Goal: Task Accomplishment & Management: Use online tool/utility

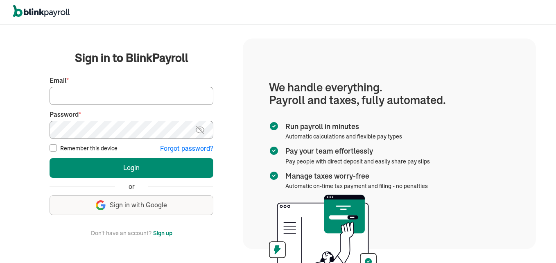
click at [87, 99] on input "Email *" at bounding box center [132, 96] width 164 height 18
type input "admin@jaycarestaffingexperts.com"
click at [50, 158] on button "Login" at bounding box center [132, 168] width 164 height 20
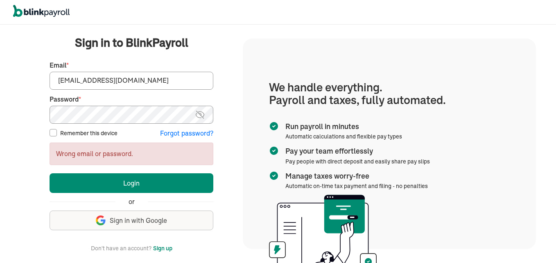
click at [199, 117] on img at bounding box center [200, 115] width 10 height 10
click at [50, 173] on button "Login" at bounding box center [132, 183] width 164 height 20
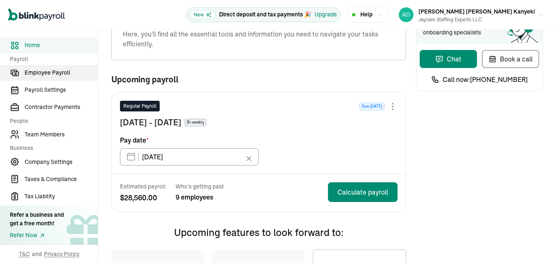
click at [47, 73] on span "Employee Payroll" at bounding box center [61, 72] width 73 height 9
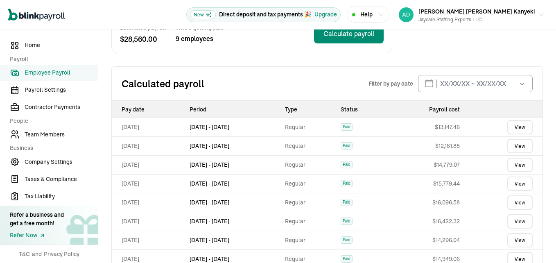
click at [509, 129] on link "View" at bounding box center [519, 127] width 25 height 14
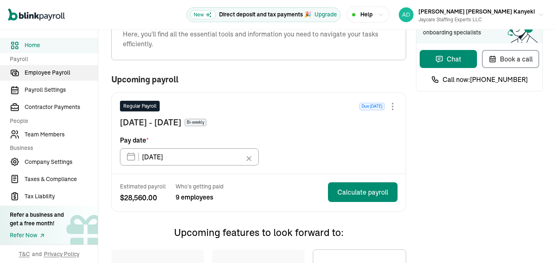
click at [47, 73] on span "Employee Payroll" at bounding box center [61, 72] width 73 height 9
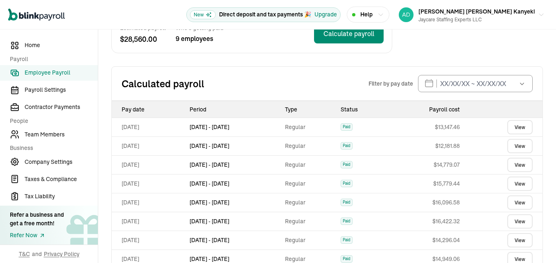
click at [509, 129] on link "View" at bounding box center [519, 127] width 25 height 14
